Goal: Go to known website: Access a specific website the user already knows

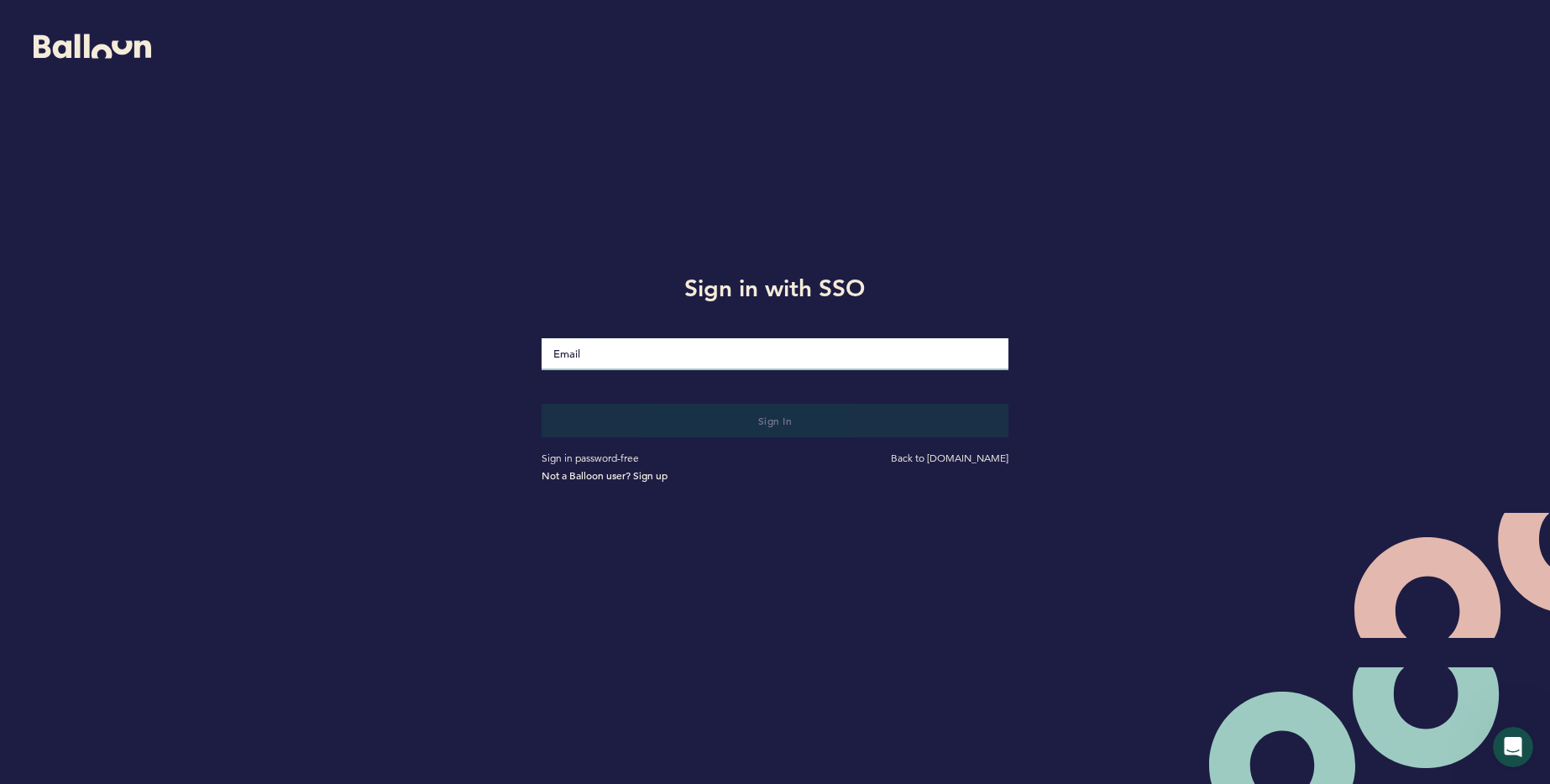
click at [669, 367] on input "Email" at bounding box center [775, 354] width 466 height 32
drag, startPoint x: 1009, startPoint y: 466, endPoint x: 981, endPoint y: 464, distance: 28.1
click at [982, 470] on div "Sign in password-free Back to getballoon.com Not a Balloon user? Sign up" at bounding box center [775, 460] width 491 height 46
click at [981, 462] on link "Back to [DOMAIN_NAME]" at bounding box center [950, 458] width 118 height 13
click at [766, 366] on input "Email" at bounding box center [775, 354] width 466 height 32
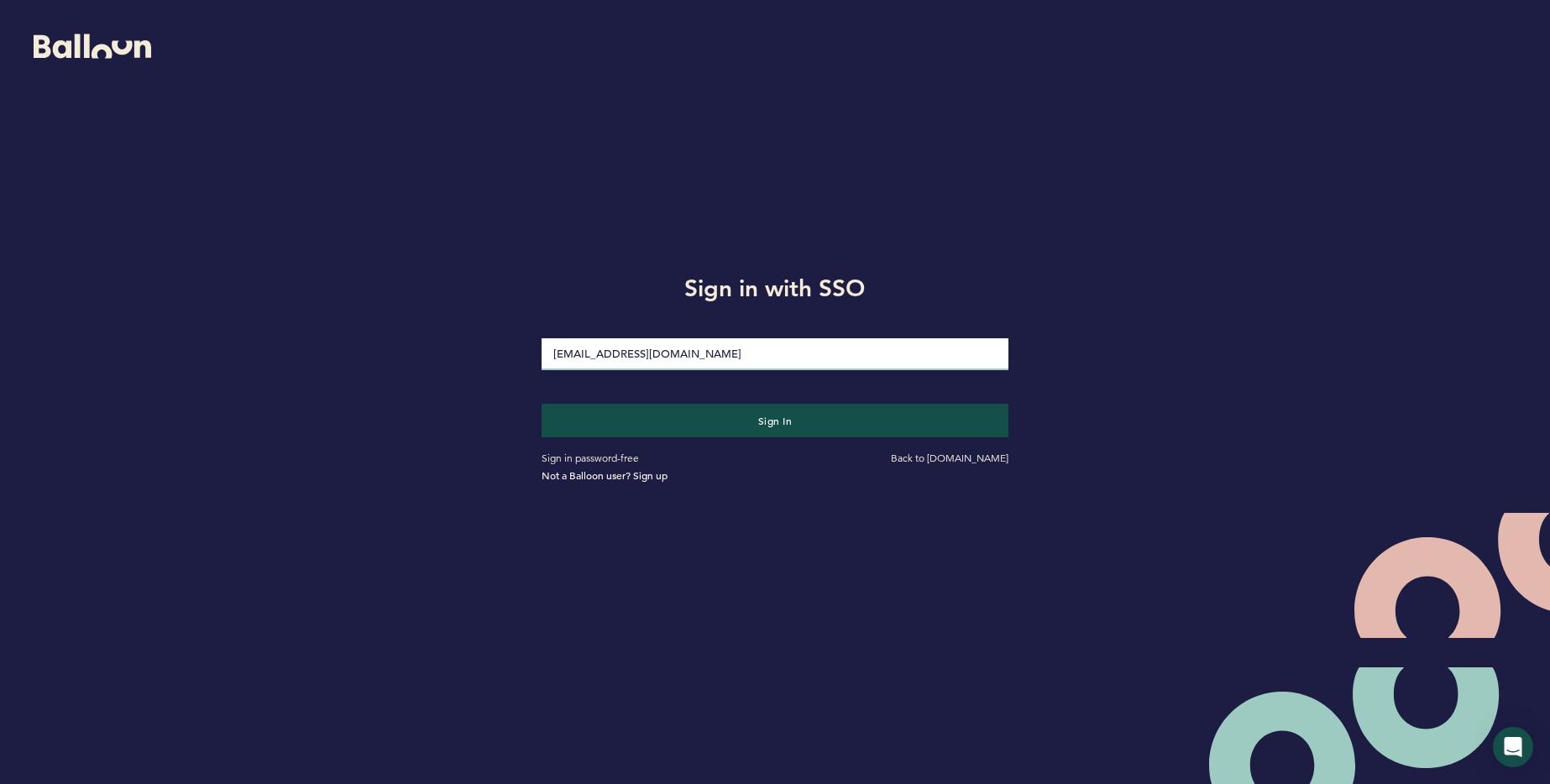
type input "[EMAIL_ADDRESS][DOMAIN_NAME]"
click at [542, 404] on button "Sign in" at bounding box center [775, 420] width 466 height 33
